Goal: Information Seeking & Learning: Find specific fact

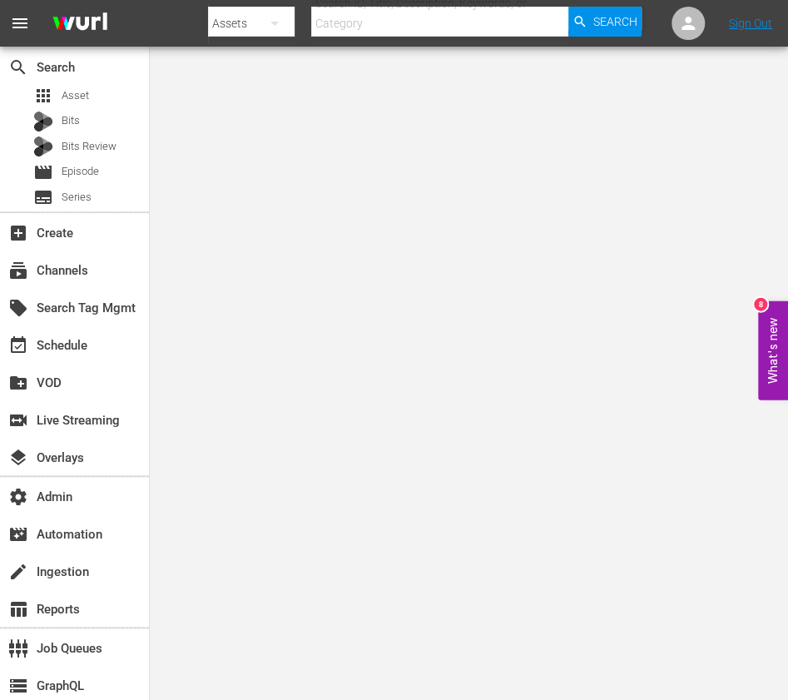
click at [298, 384] on body "menu Search By Assets Search ID, Title, Description, Keywords, or Category Sear…" at bounding box center [394, 350] width 788 height 700
click at [115, 157] on div "Bits Review" at bounding box center [74, 146] width 83 height 23
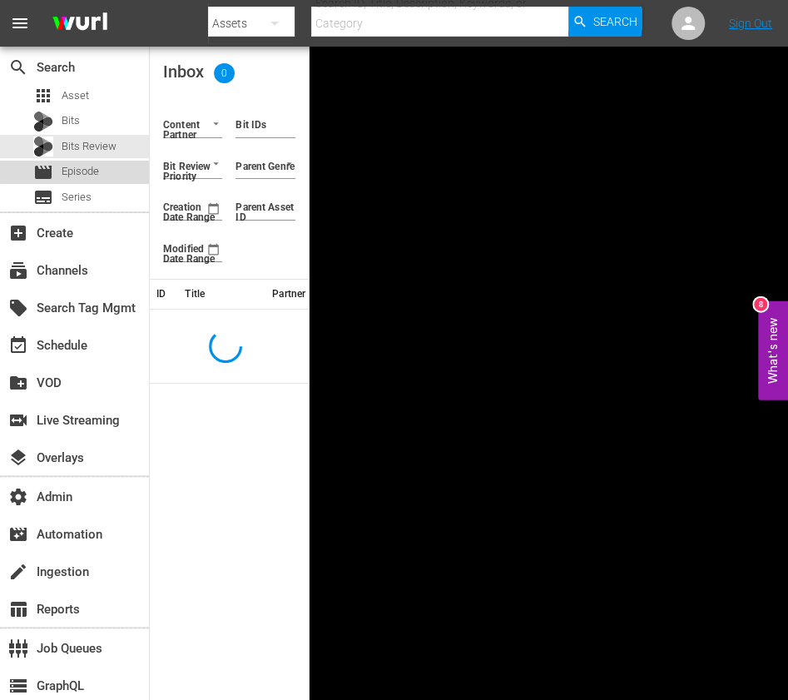
click at [112, 168] on div "movie Episode" at bounding box center [74, 172] width 149 height 23
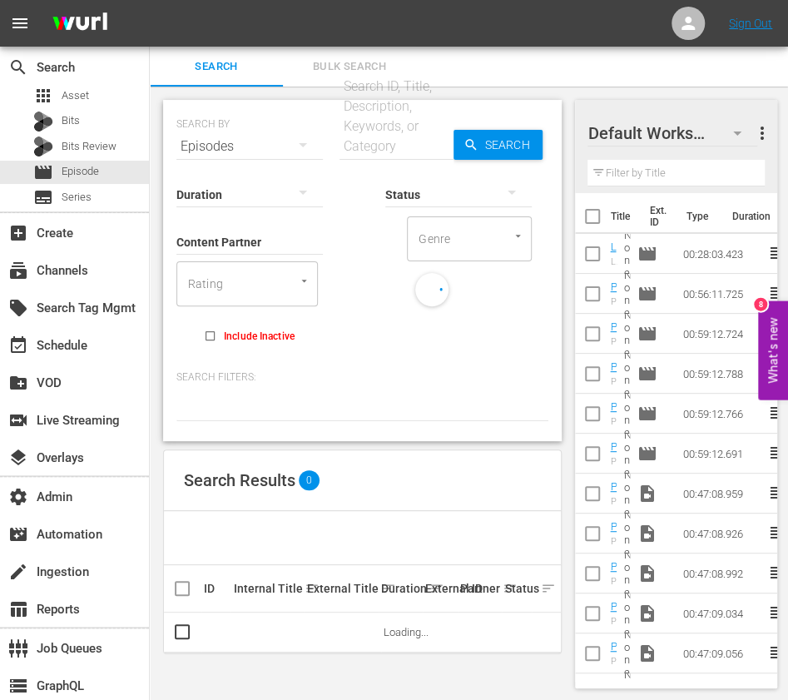
click at [246, 243] on input "Content Partner" at bounding box center [249, 243] width 146 height 60
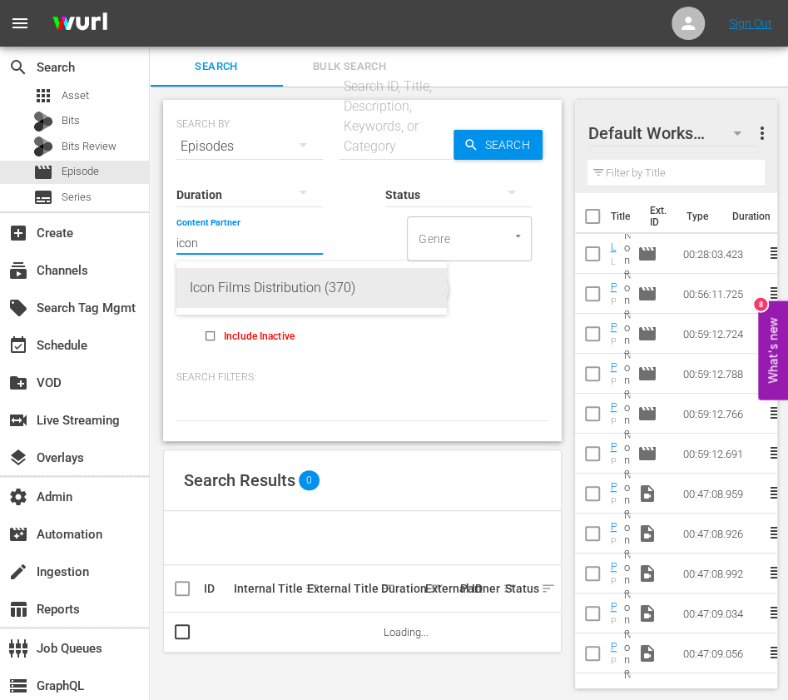
click at [245, 299] on div "Icon Films Distribution (370)" at bounding box center [312, 288] width 244 height 40
type input "Icon Films Distribution (370)"
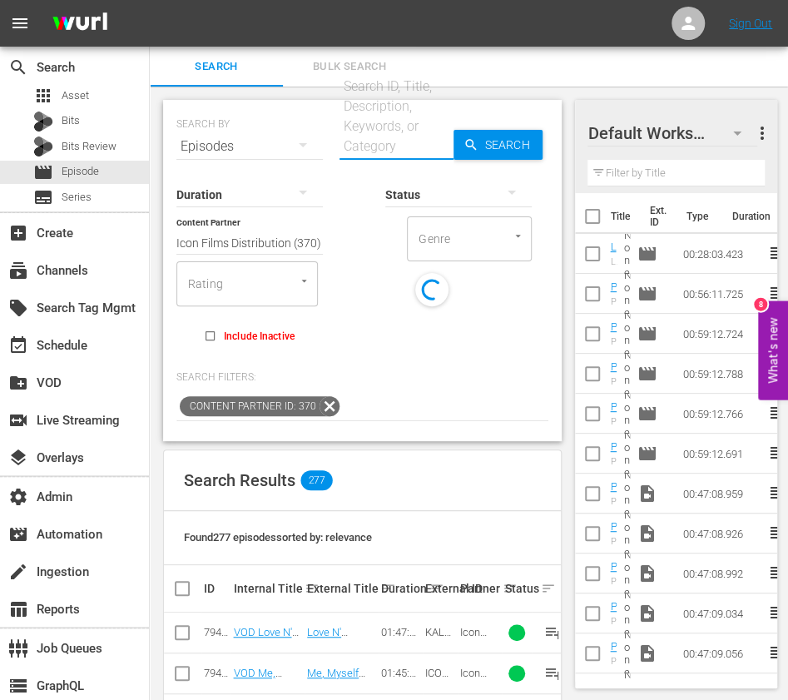
click at [366, 143] on input "text" at bounding box center [397, 147] width 114 height 40
paste input "24 Hour Party People"
type input "24 Hour Party People"
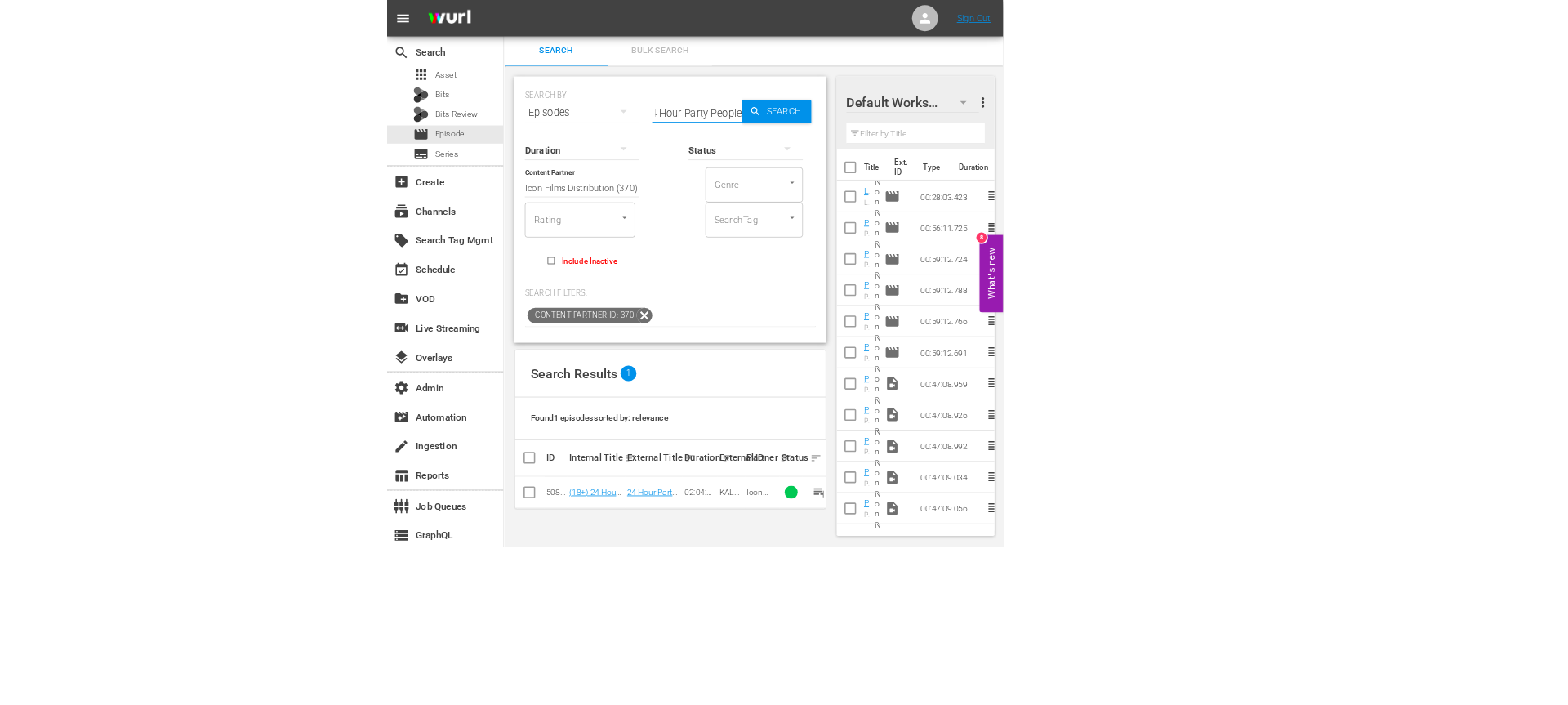
scroll to position [0, 0]
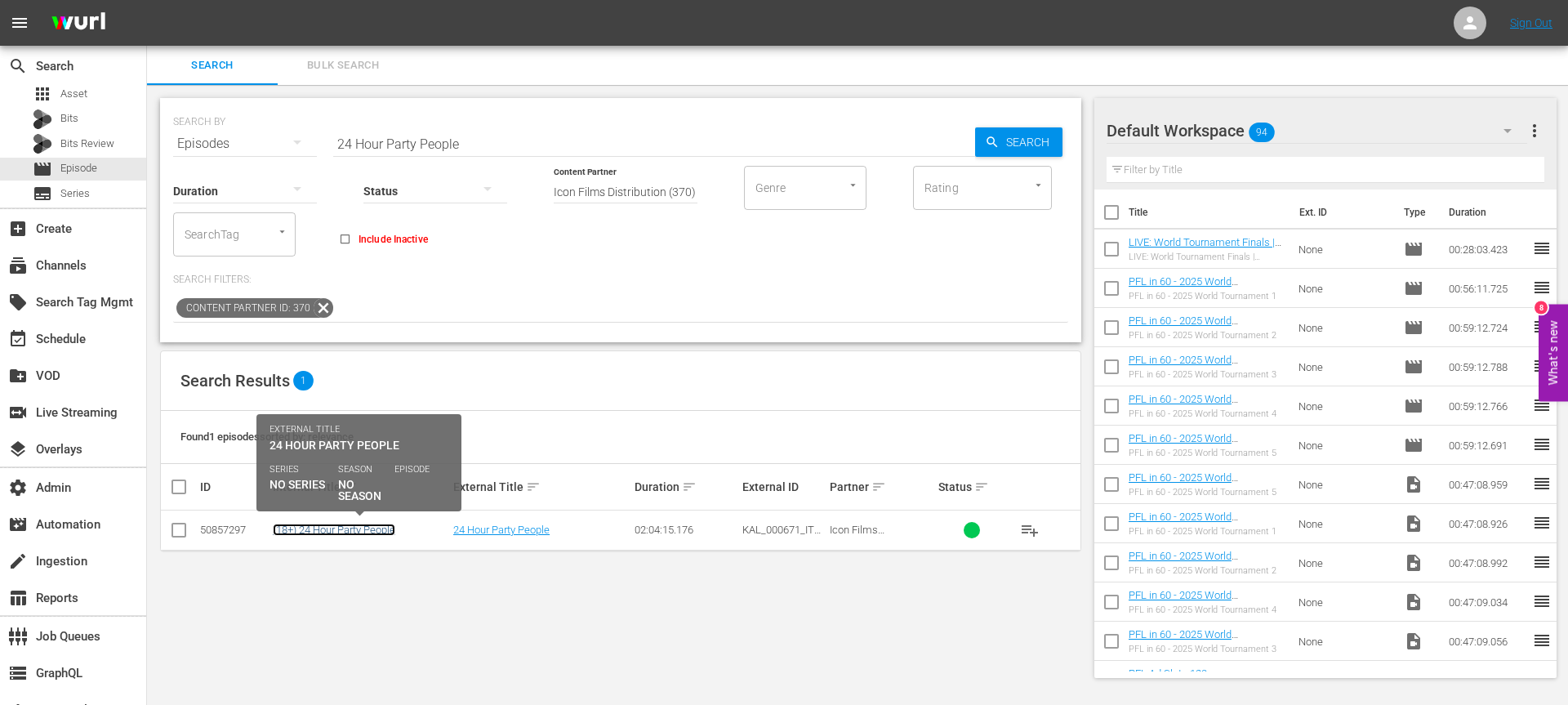
click at [346, 532] on link "(18+) 24 Hour Party People" at bounding box center [334, 530] width 123 height 12
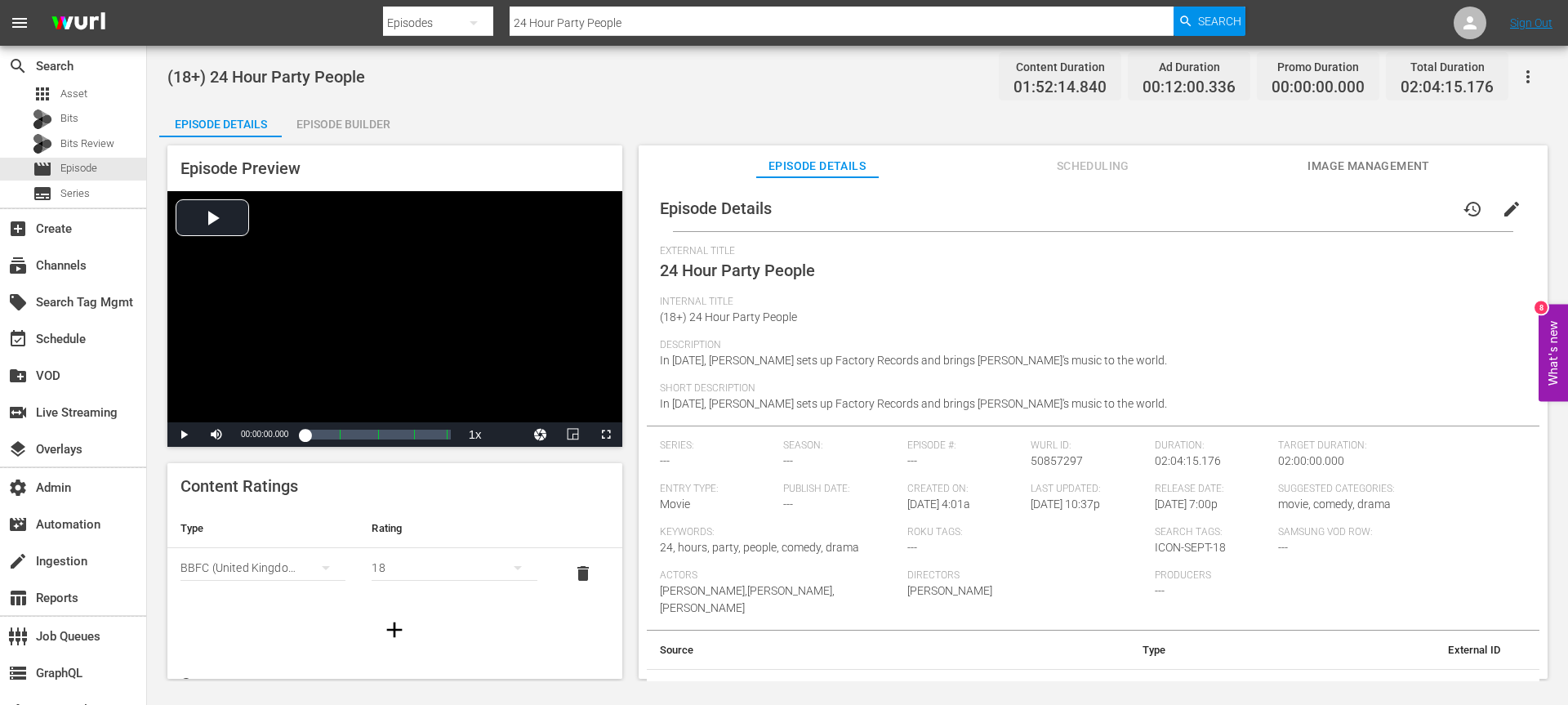
scroll to position [7, 0]
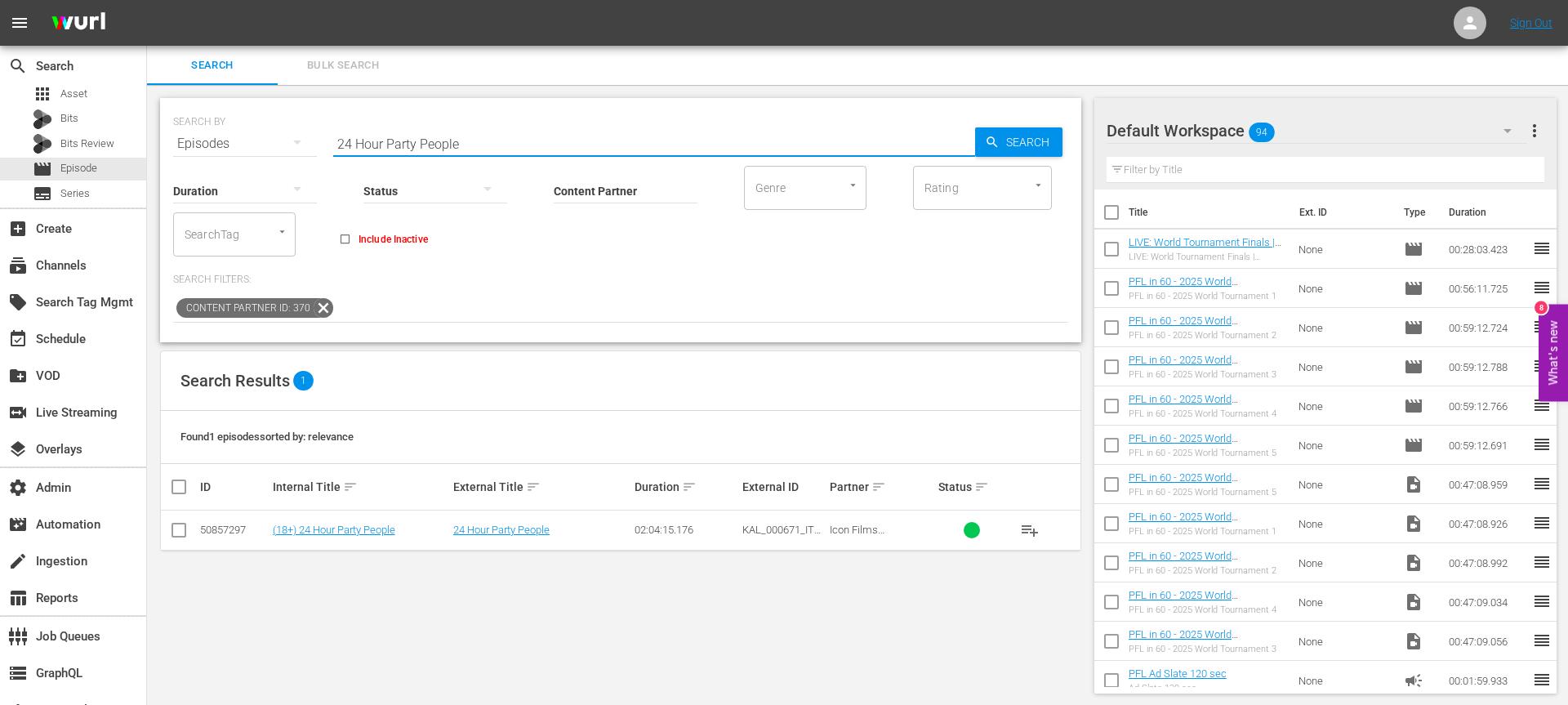
click at [373, 144] on input "24 Hour Party People" at bounding box center [654, 144] width 642 height 39
paste input "A Most Violent Year"
click at [491, 144] on input "A Most Violent Year" at bounding box center [654, 144] width 642 height 39
paste input "nna Karenina"
click at [490, 145] on input "[PERSON_NAME]" at bounding box center [654, 144] width 642 height 39
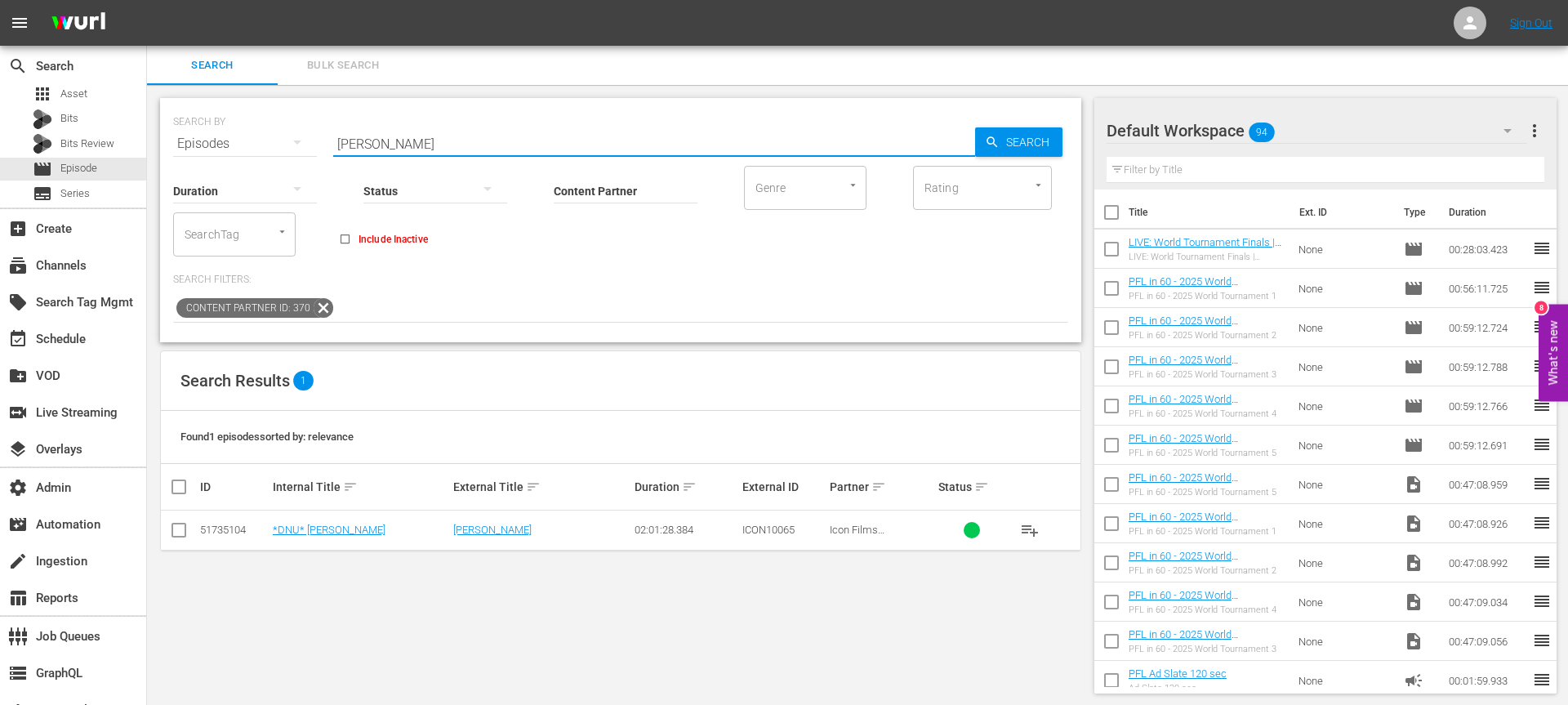
paste input "Kill Your Darlings"
click at [452, 137] on input "Kill Your Darlings" at bounding box center [654, 144] width 642 height 39
paste input "Ghost World"
click at [408, 146] on input "Ghost World" at bounding box center [654, 144] width 642 height 39
paste input "The Girl on the Train"
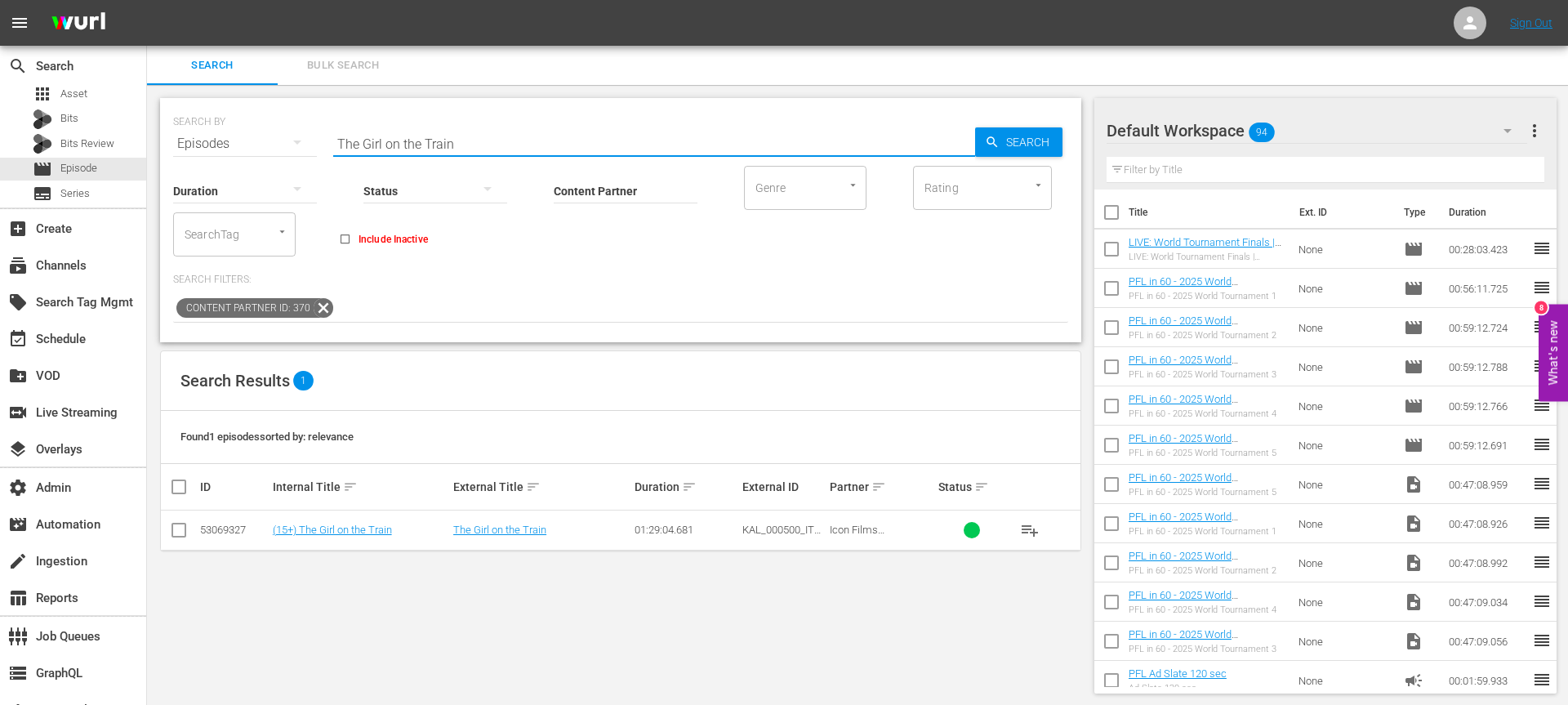
click at [465, 135] on input "The Girl on the Train" at bounding box center [654, 144] width 642 height 39
paste input "ake Shelter"
click at [529, 140] on input "Take Shelter" at bounding box center [654, 144] width 642 height 39
paste input "Immortal Beloved"
type input "black"
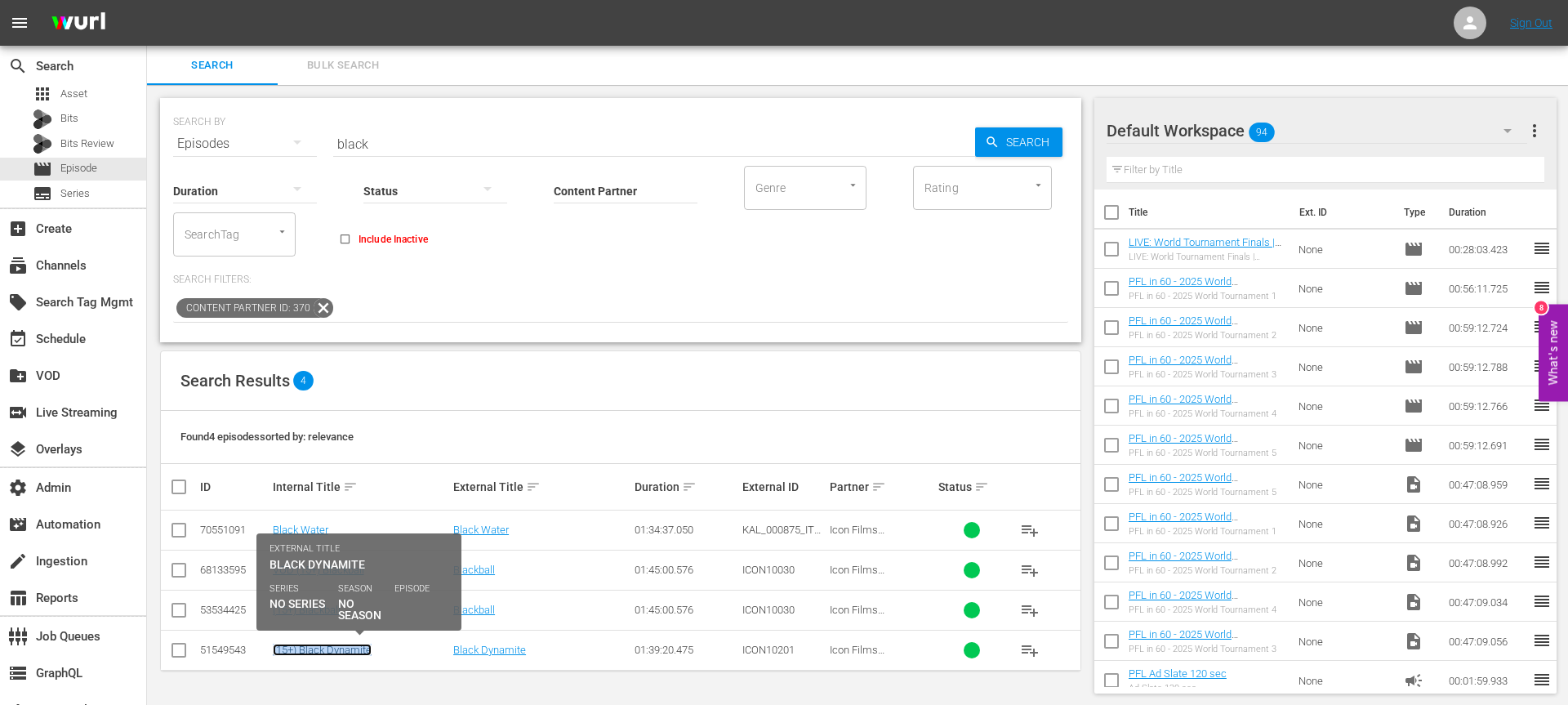
copy link "(15+) Black Dynamite"
